Goal: Find specific page/section: Find specific page/section

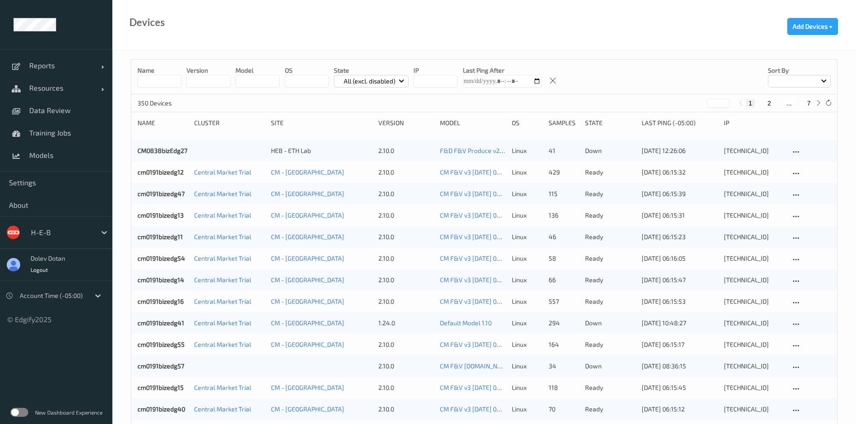
click at [18, 409] on label at bounding box center [19, 412] width 18 height 9
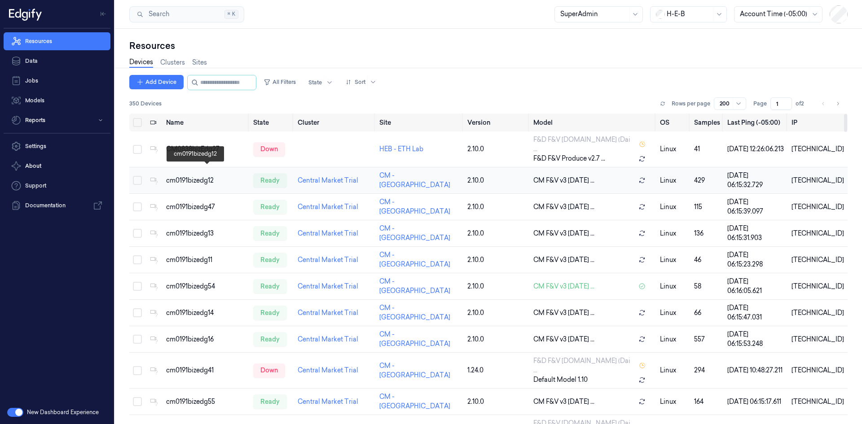
click at [193, 176] on div "cm0191bizedg12" at bounding box center [206, 180] width 80 height 9
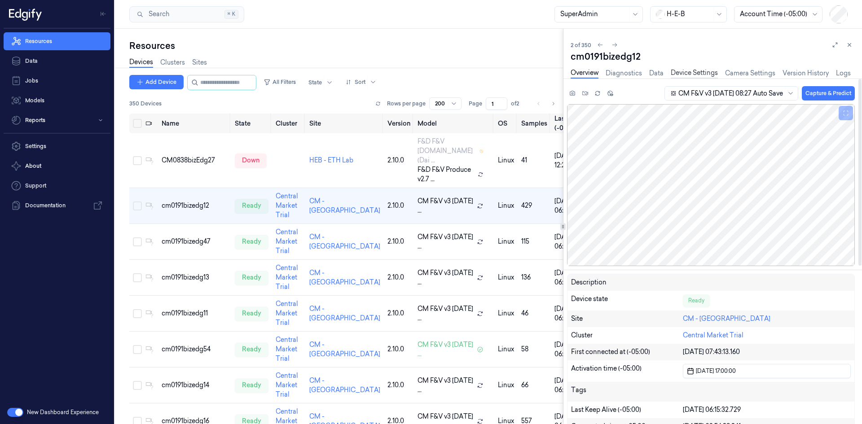
click at [684, 74] on link "Device Settings" at bounding box center [694, 73] width 47 height 10
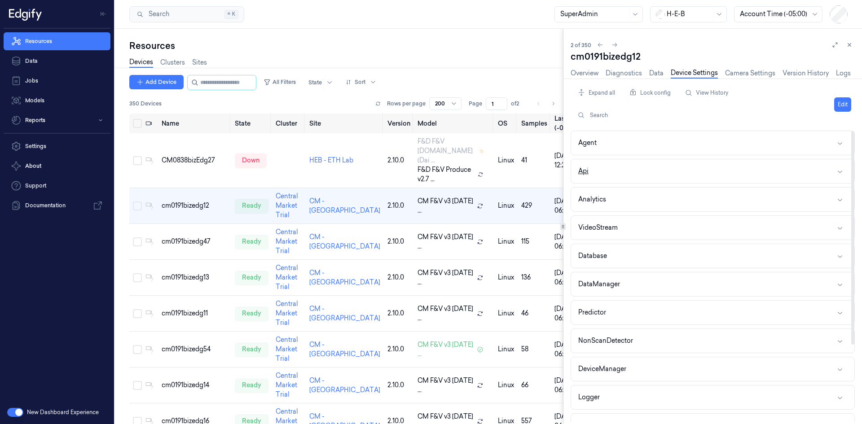
click at [590, 168] on button "Api" at bounding box center [712, 171] width 283 height 24
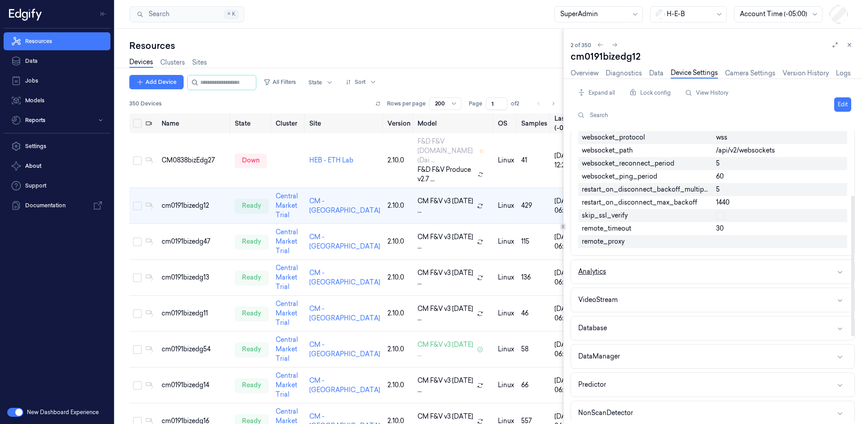
scroll to position [134, 0]
click at [594, 268] on div "Analytics" at bounding box center [592, 271] width 28 height 9
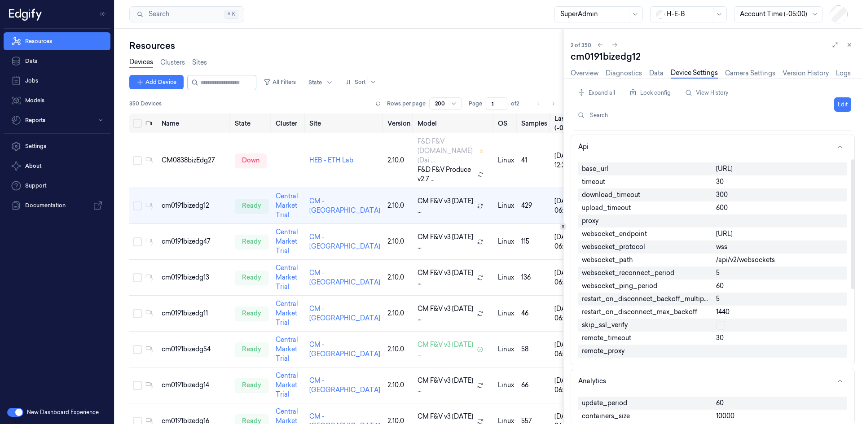
scroll to position [0, 0]
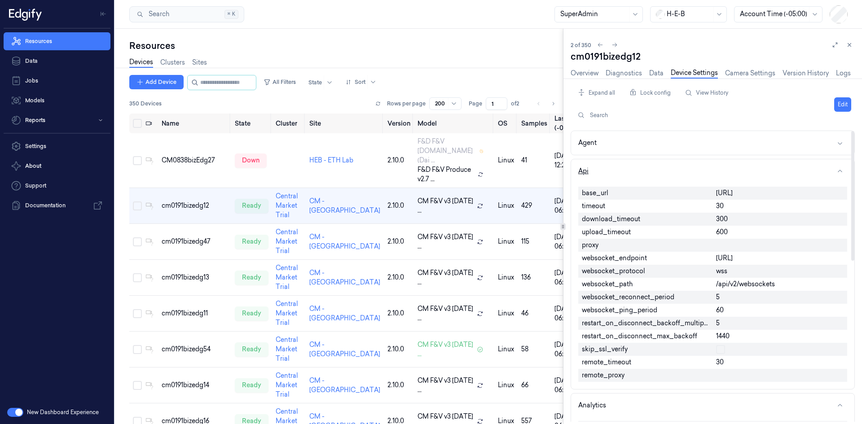
click at [598, 170] on button "Api" at bounding box center [712, 171] width 283 height 24
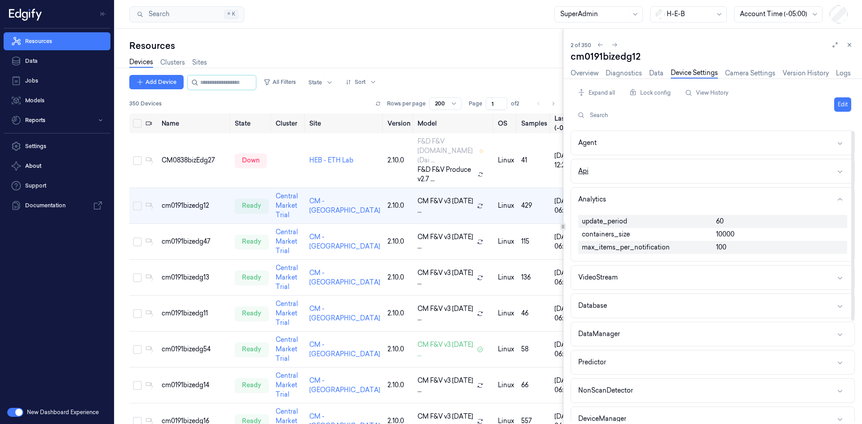
click at [595, 171] on button "Api" at bounding box center [712, 171] width 283 height 24
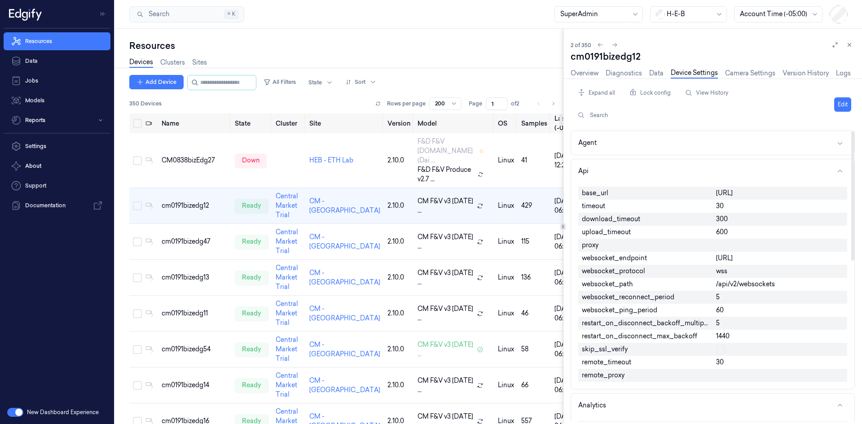
click at [622, 269] on span "websocket_protocol" at bounding box center [613, 271] width 63 height 9
copy span "websocket_protocol"
click at [610, 259] on span "websocket_endpoint" at bounding box center [614, 258] width 65 height 9
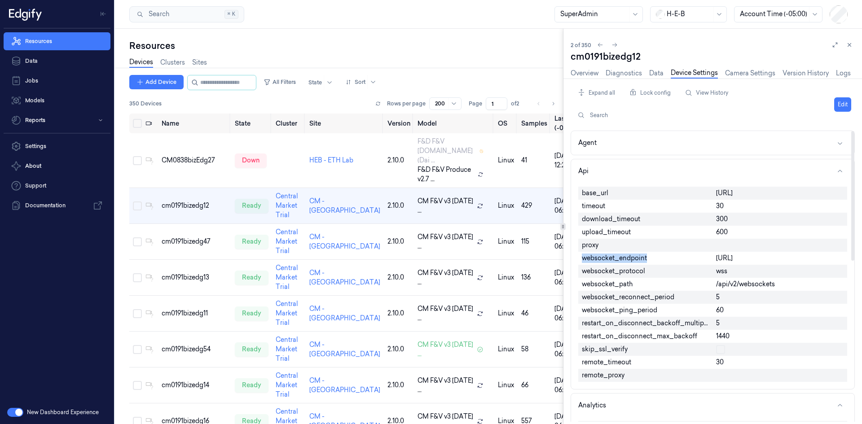
copy span "websocket_endpoint"
click at [600, 143] on button "Agent" at bounding box center [712, 143] width 283 height 24
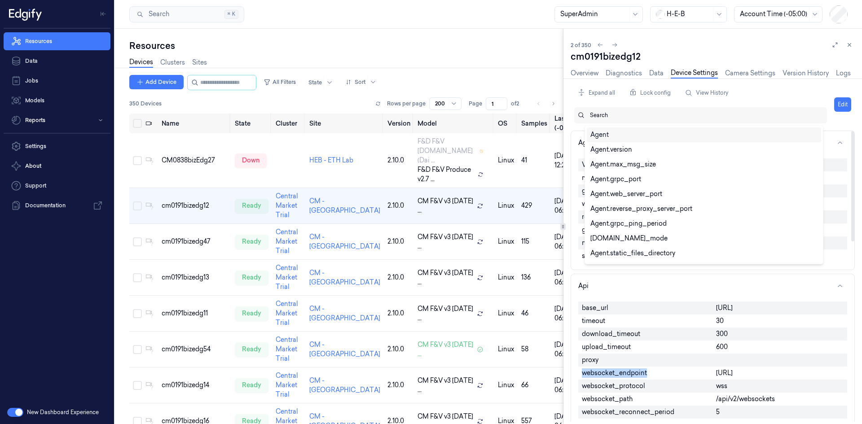
click at [596, 112] on div at bounding box center [705, 115] width 230 height 8
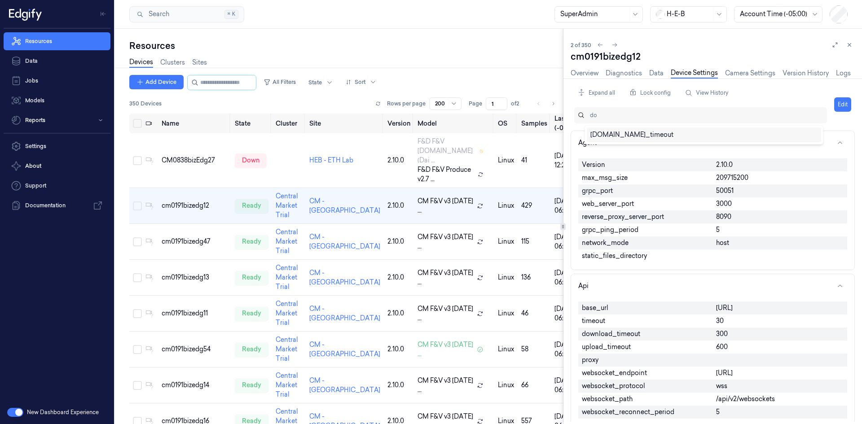
type input "d"
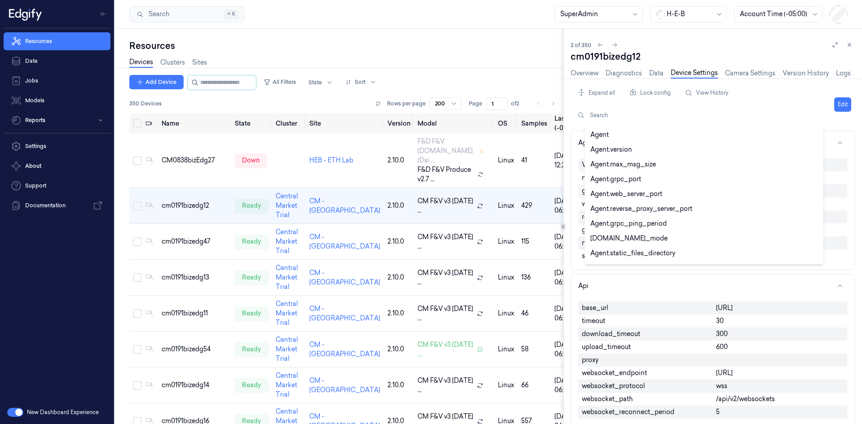
click at [451, 21] on div "Search Search... ⌘ K SuperAdmin H-E-B Account Time (-05:00)" at bounding box center [488, 14] width 747 height 29
